Goal: Transaction & Acquisition: Purchase product/service

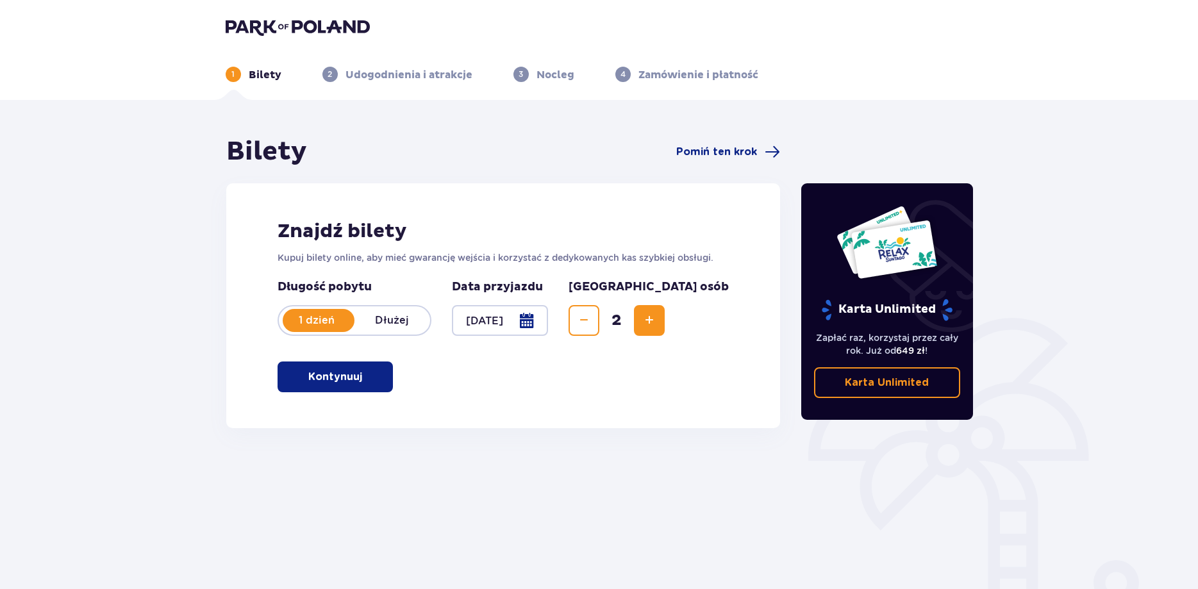
scroll to position [64, 0]
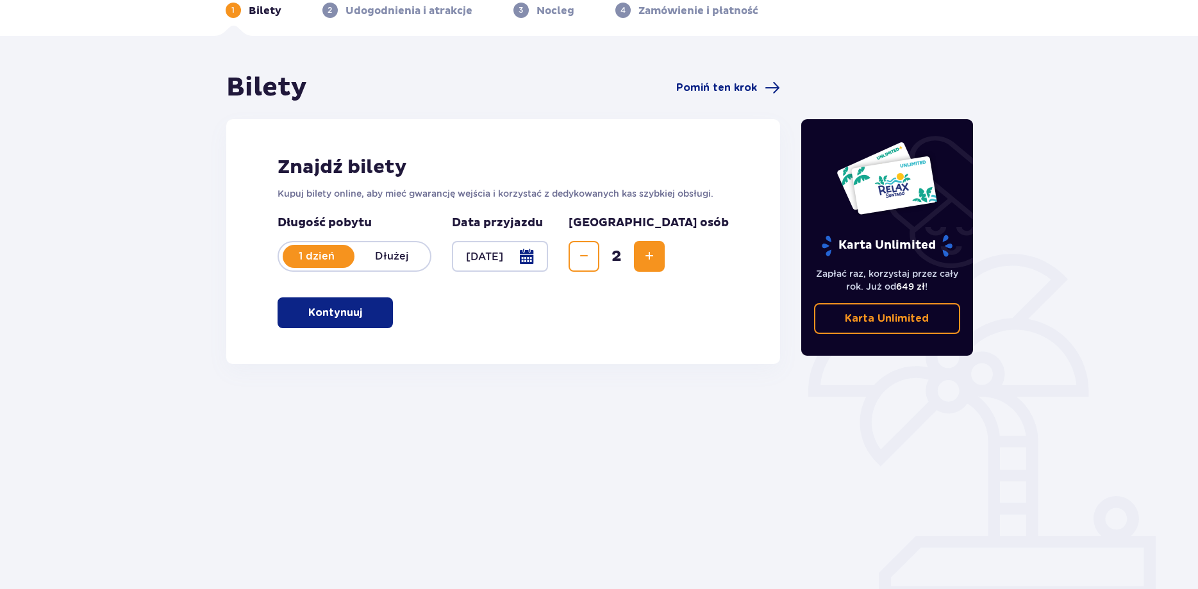
click at [369, 324] on button "Kontynuuj" at bounding box center [335, 312] width 115 height 31
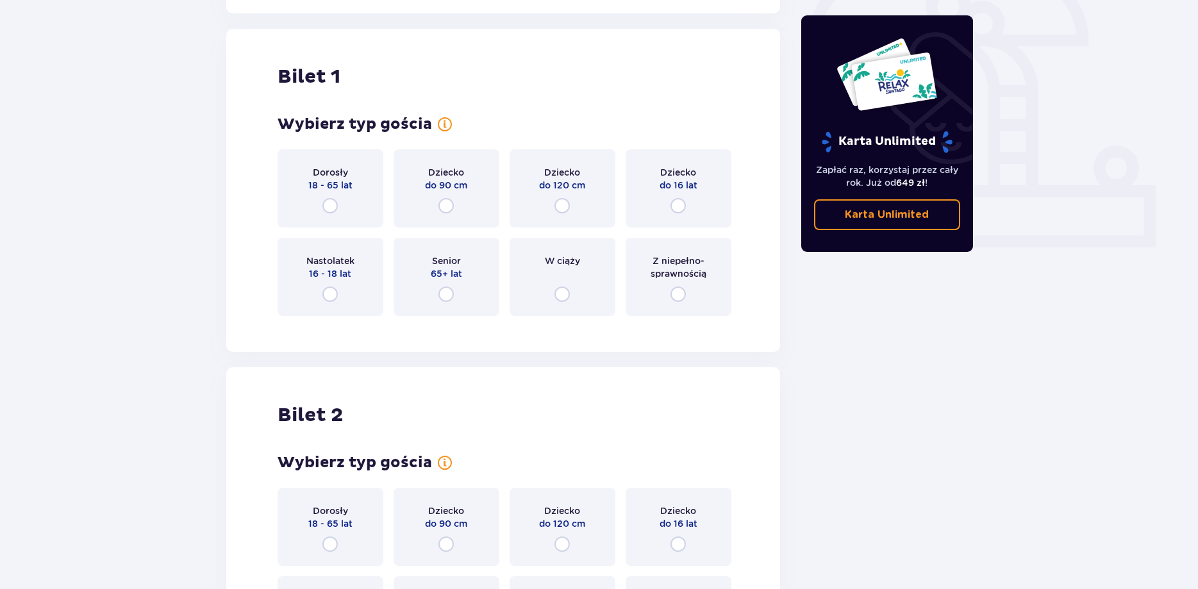
scroll to position [428, 0]
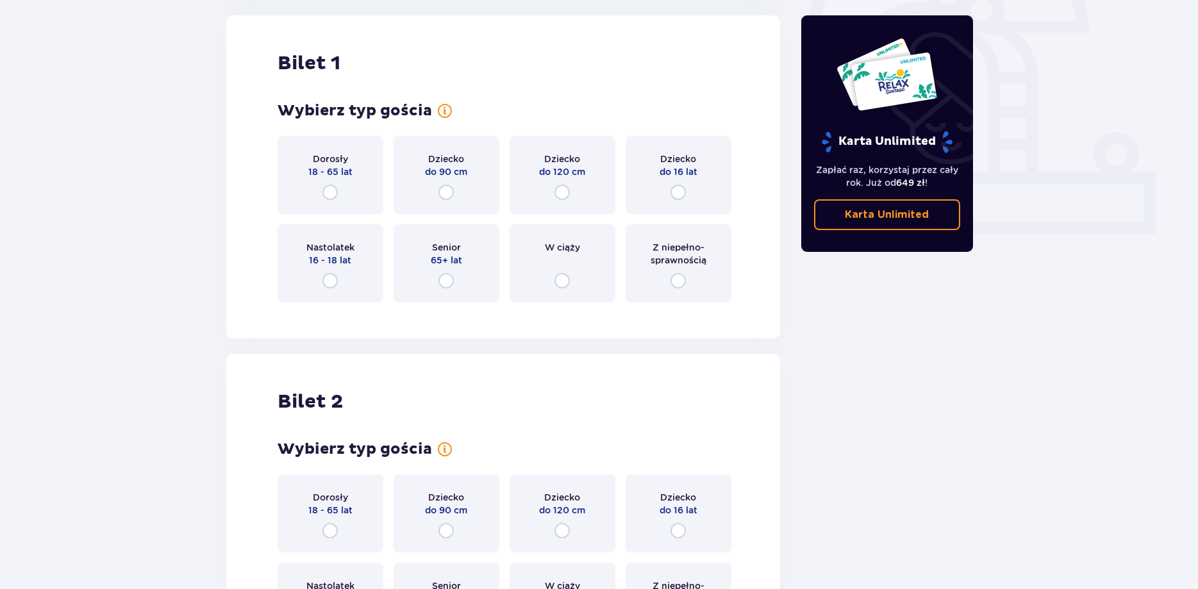
click at [346, 187] on div "Dorosły 18 - 65 lat" at bounding box center [331, 175] width 106 height 78
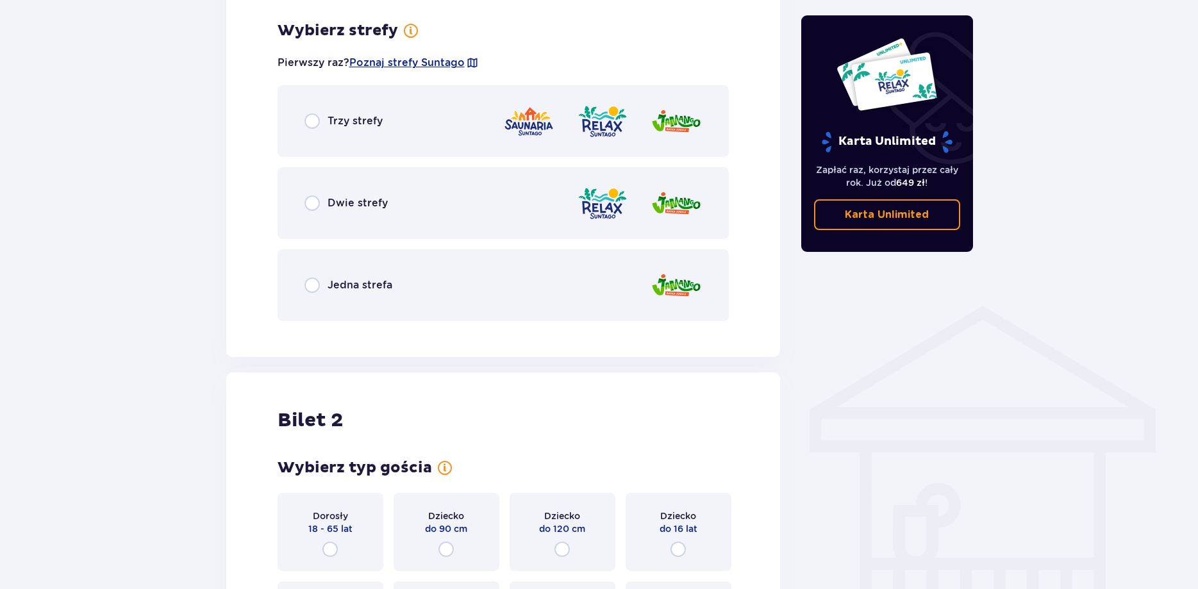
scroll to position [741, 0]
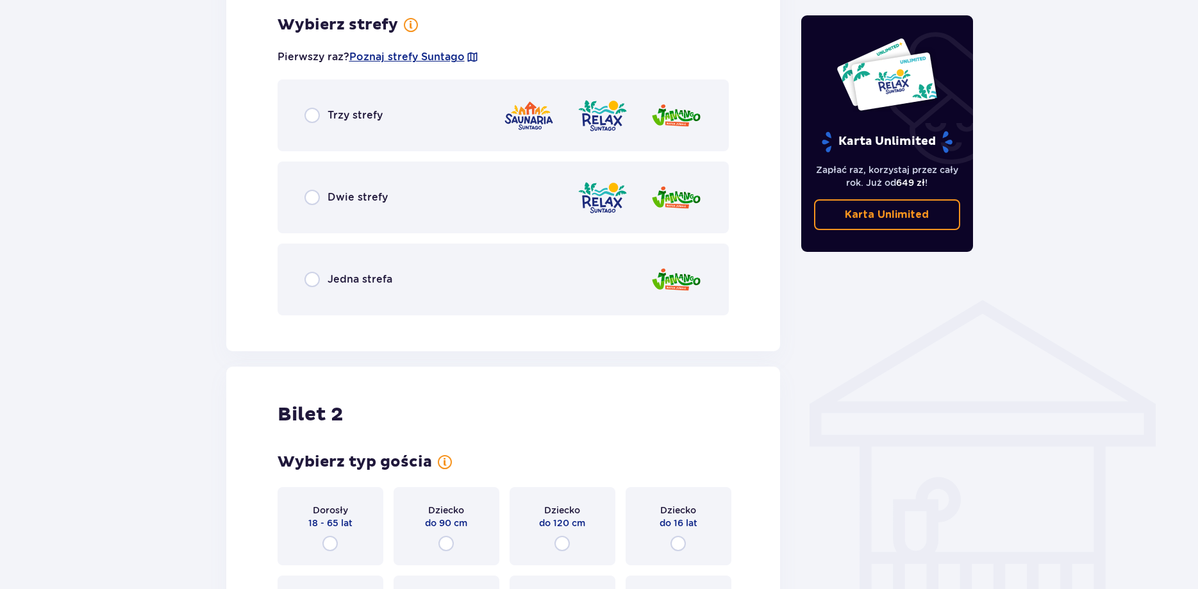
click at [371, 119] on p "Trzy strefy" at bounding box center [355, 115] width 55 height 14
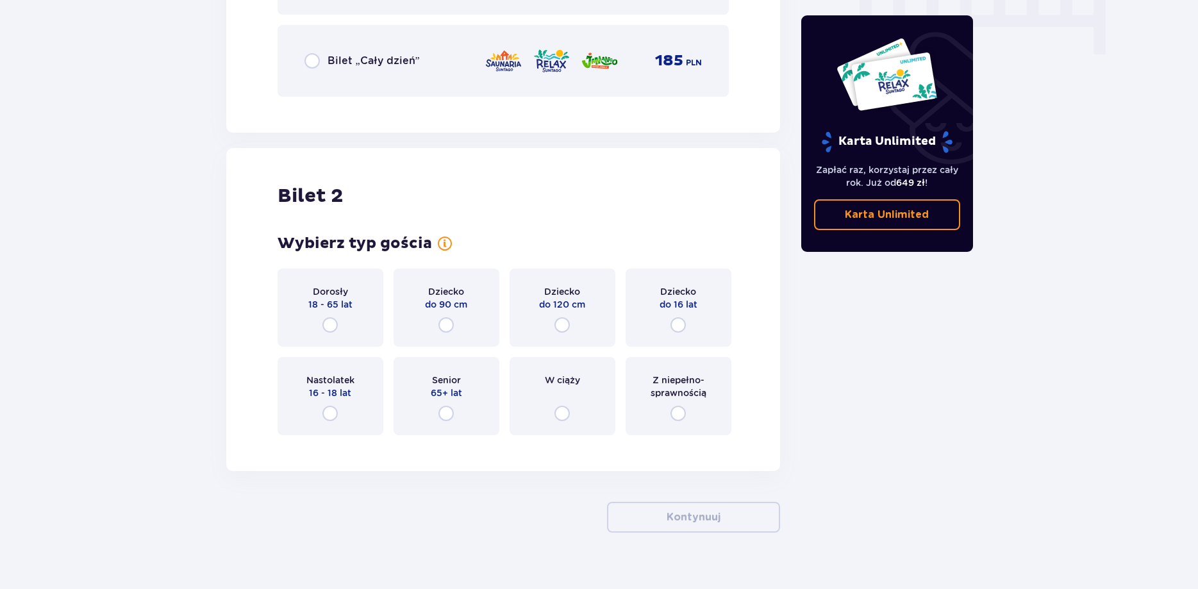
scroll to position [1132, 0]
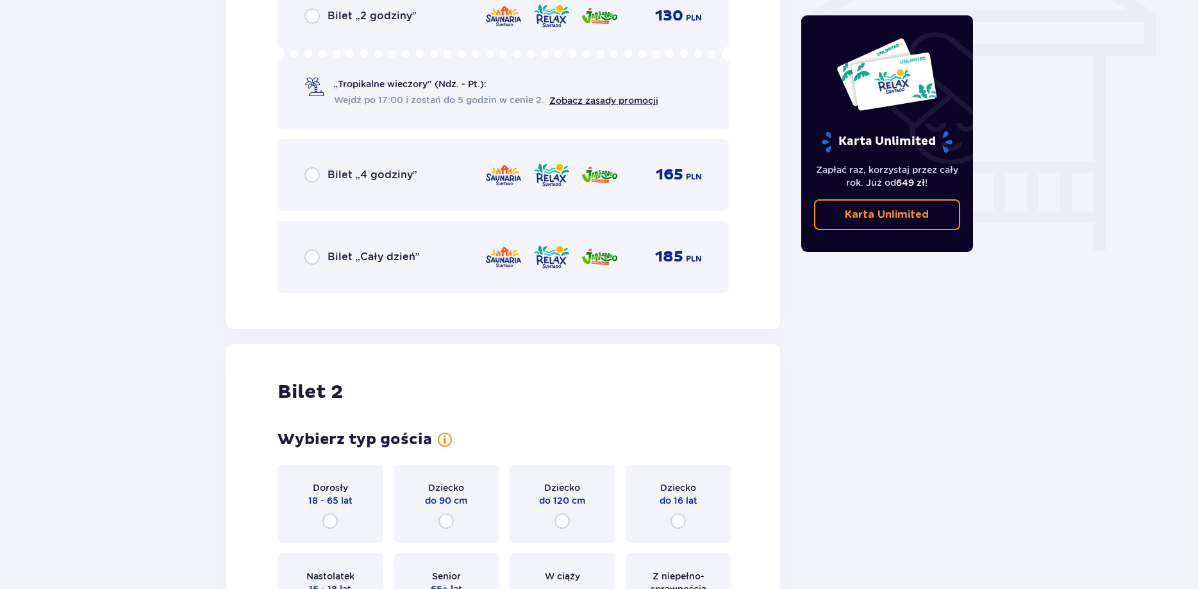
click at [405, 263] on p "Bilet „Cały dzień”" at bounding box center [374, 257] width 92 height 14
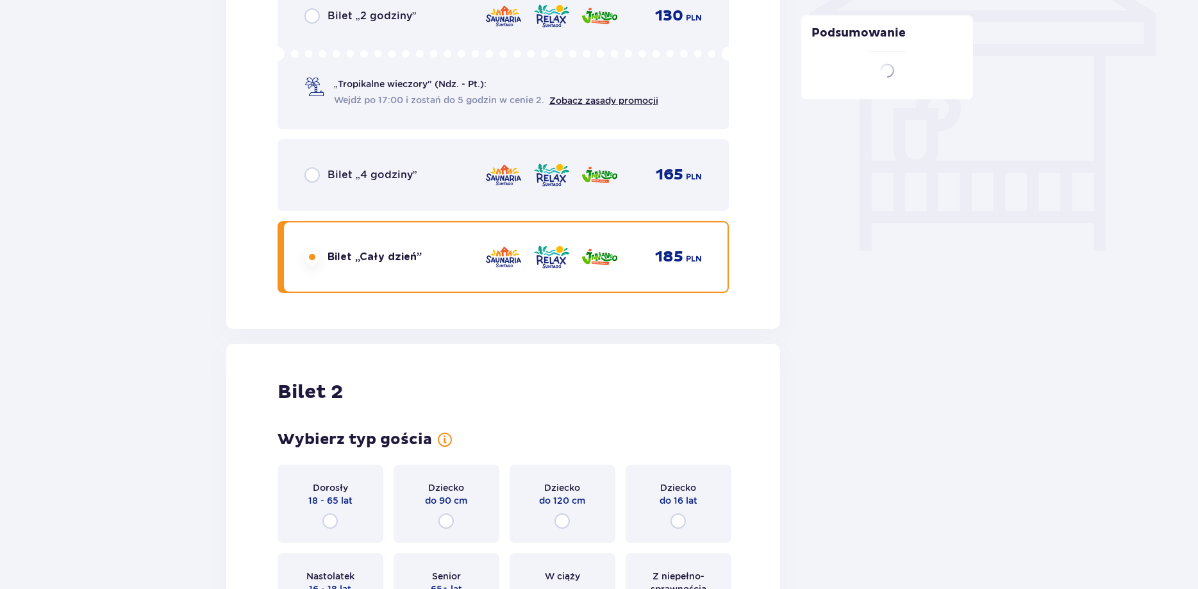
scroll to position [1349, 0]
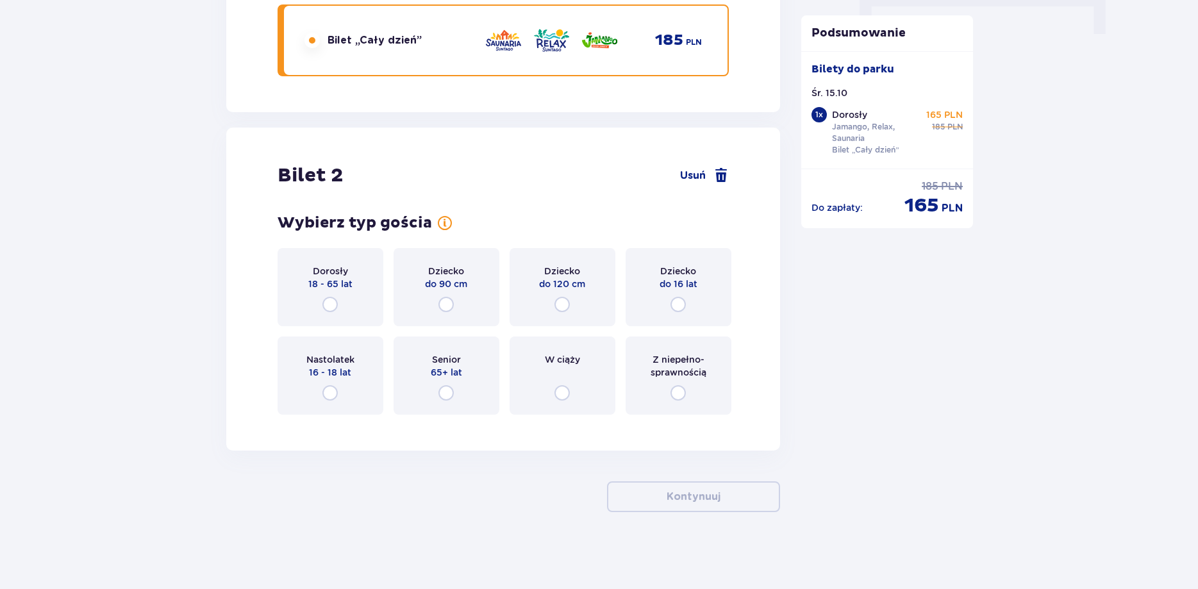
click at [366, 283] on div "Dorosły 18 - 65 lat" at bounding box center [331, 287] width 106 height 78
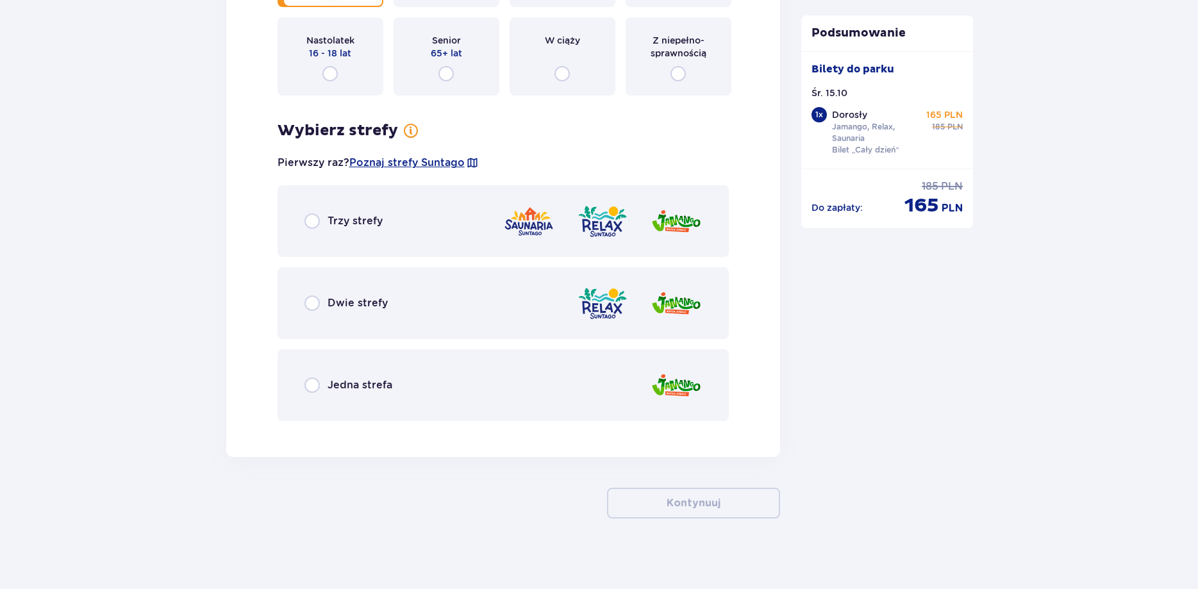
scroll to position [1675, 0]
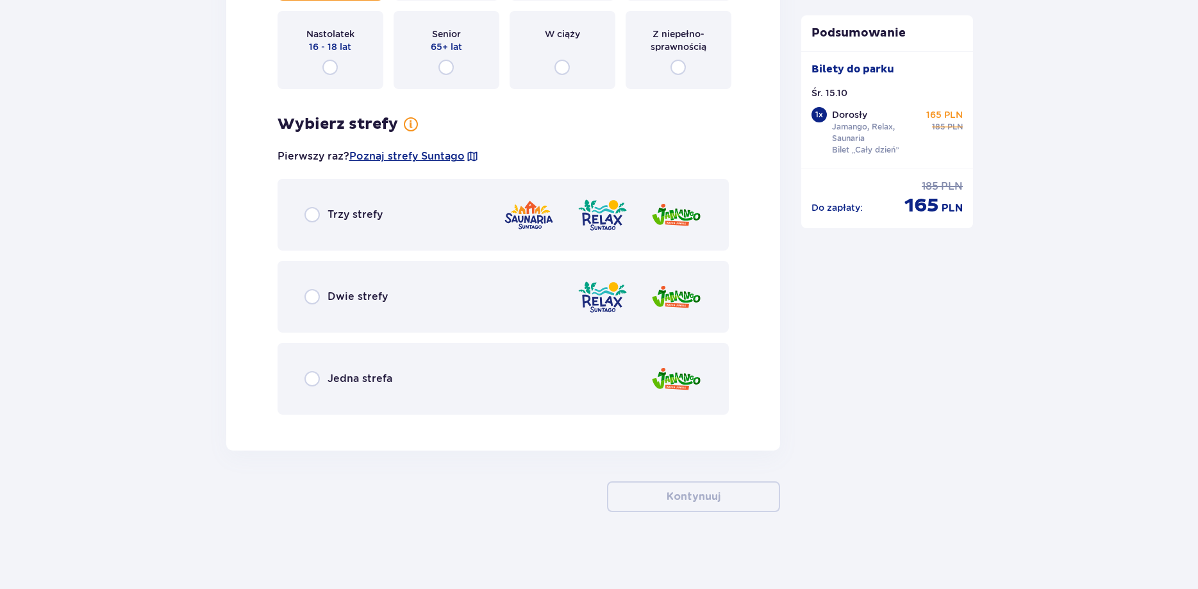
click at [426, 222] on div "Trzy strefy" at bounding box center [504, 215] width 452 height 72
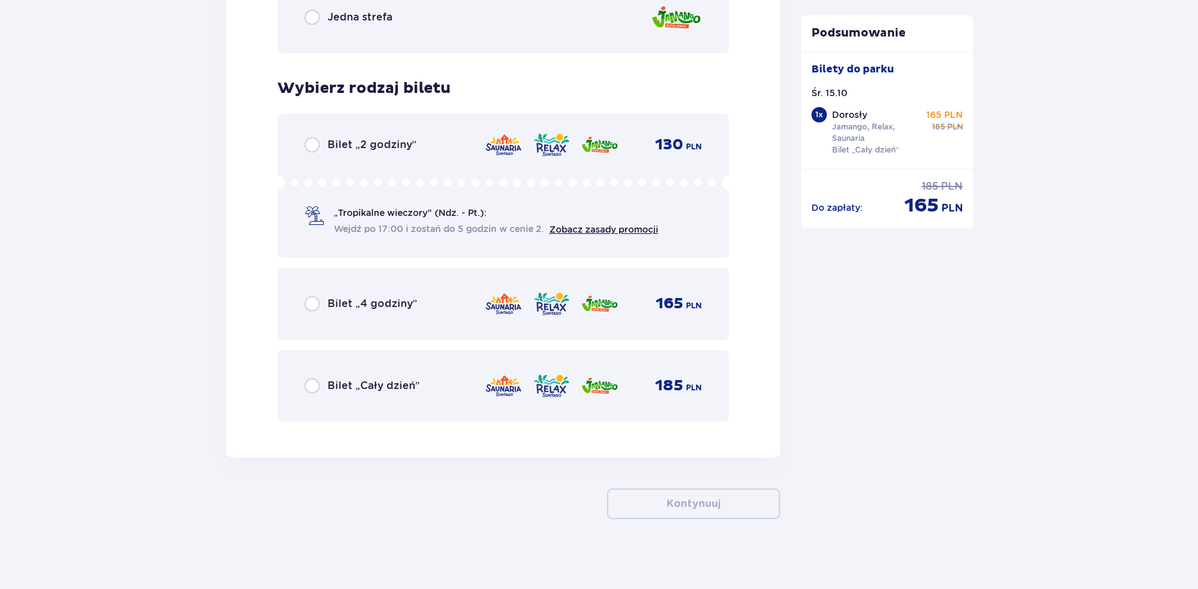
scroll to position [2043, 0]
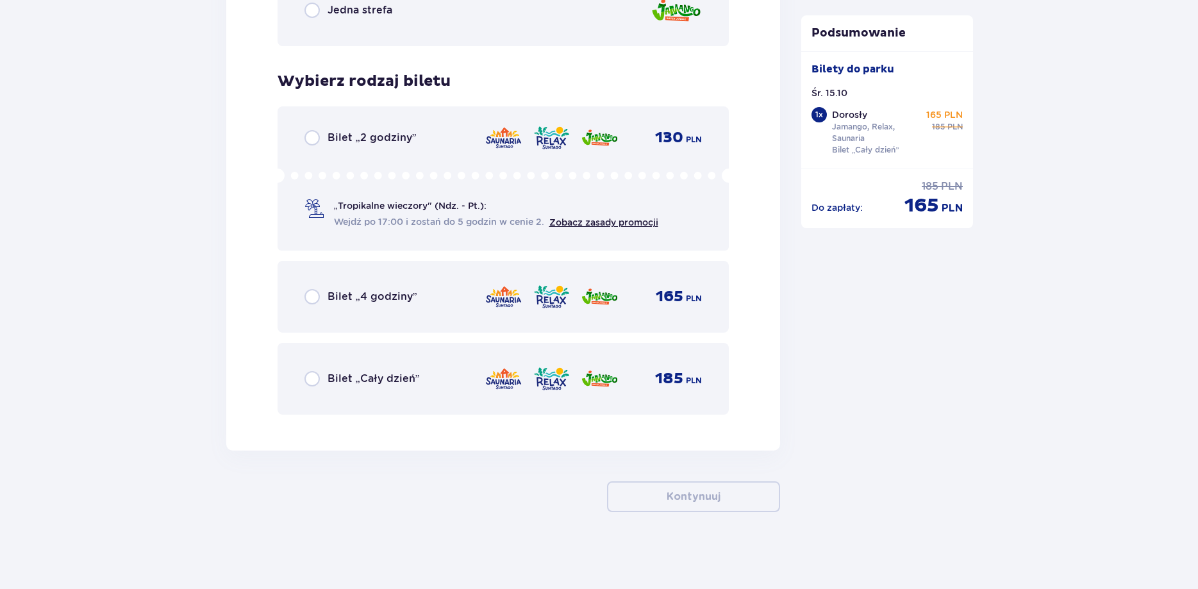
click at [393, 390] on div "Bilet „Cały dzień” 185 PLN" at bounding box center [504, 378] width 398 height 27
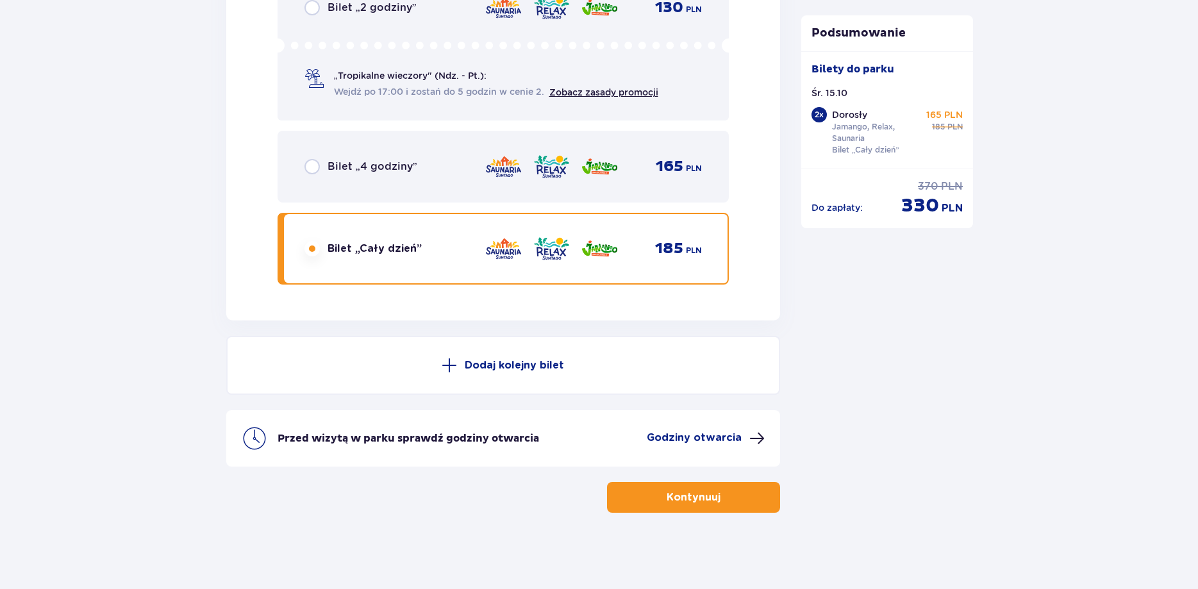
scroll to position [2174, 0]
click at [734, 449] on div "Przed wizytą w parku sprawdź godziny otwarcia Godziny otwarcia" at bounding box center [503, 438] width 555 height 56
click at [734, 438] on p "Godziny otwarcia" at bounding box center [694, 437] width 95 height 14
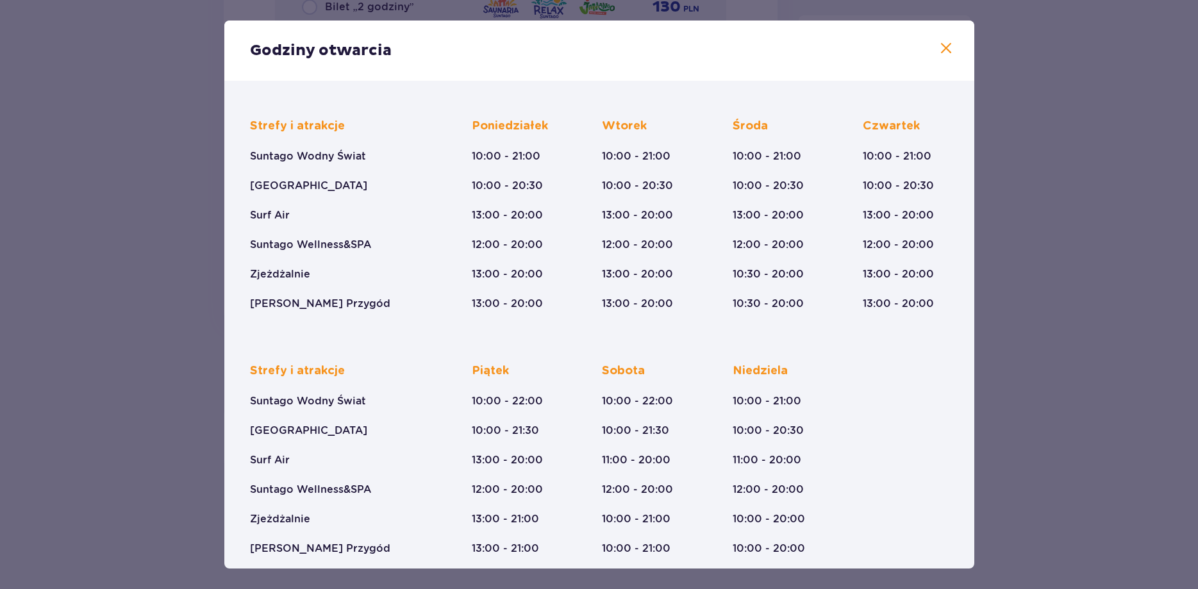
scroll to position [76, 0]
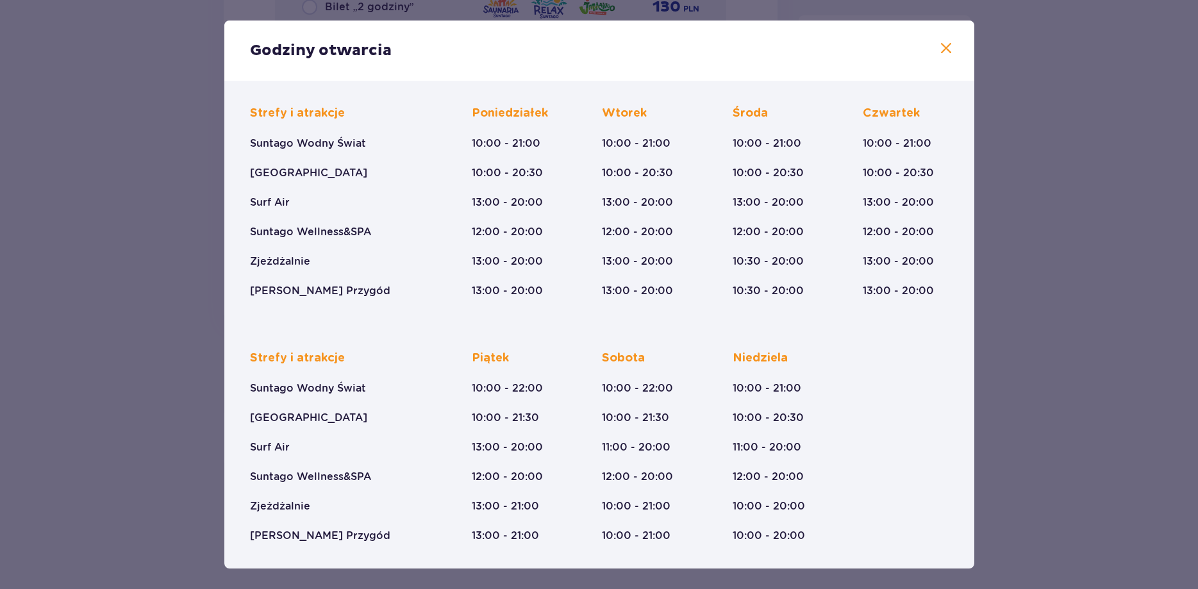
click at [942, 54] on span at bounding box center [946, 48] width 15 height 15
